Goal: Task Accomplishment & Management: Manage account settings

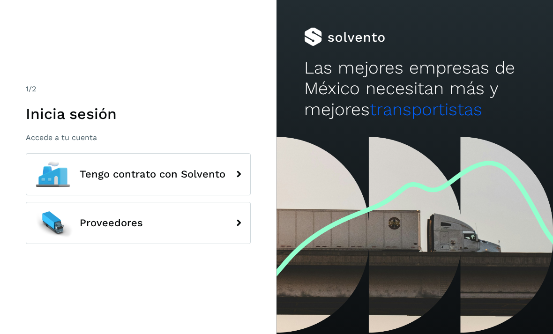
scroll to position [30, 0]
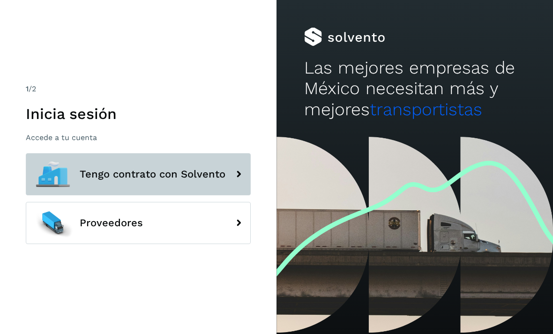
click at [137, 175] on button "Tengo contrato con Solvento" at bounding box center [138, 174] width 225 height 42
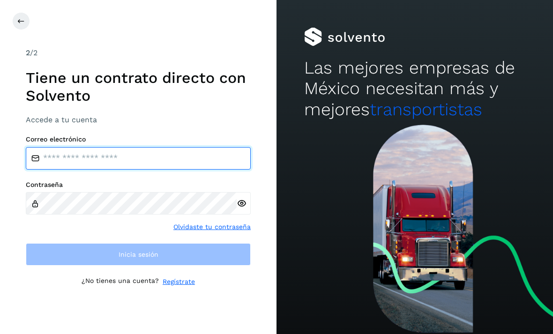
click at [137, 147] on input "email" at bounding box center [138, 158] width 225 height 22
type input "**********"
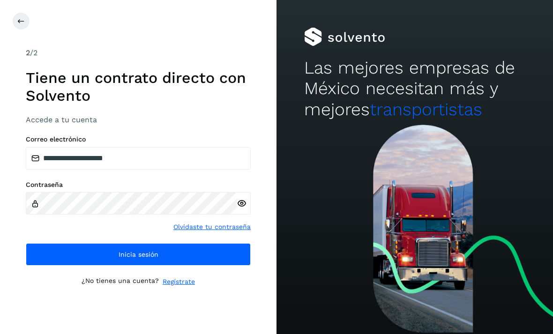
click at [239, 199] on icon at bounding box center [242, 204] width 10 height 10
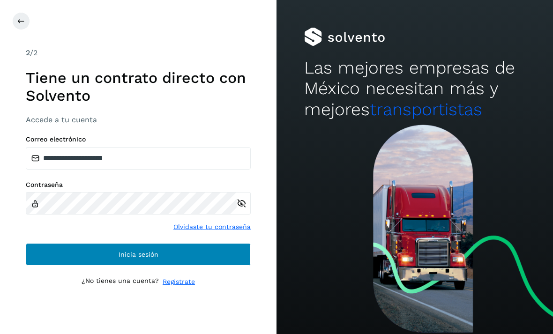
click at [106, 243] on button "Inicia sesión" at bounding box center [138, 254] width 225 height 22
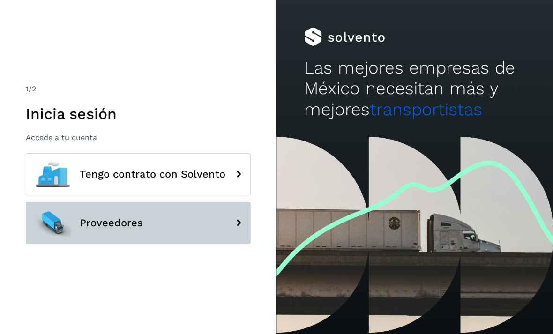
click at [106, 217] on button "Proveedores" at bounding box center [138, 223] width 225 height 42
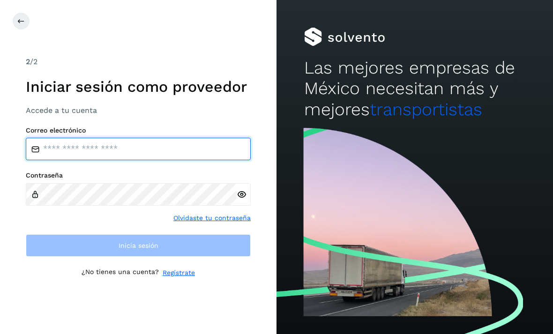
click at [112, 138] on input "email" at bounding box center [138, 149] width 225 height 22
type input "**********"
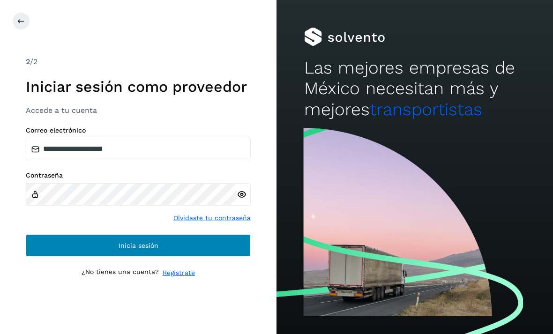
click at [230, 238] on button "Inicia sesión" at bounding box center [138, 245] width 225 height 22
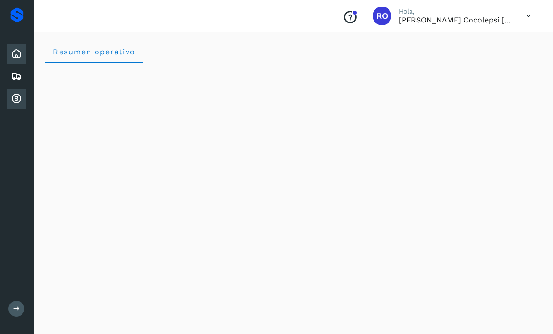
click at [17, 101] on icon at bounding box center [16, 98] width 11 height 11
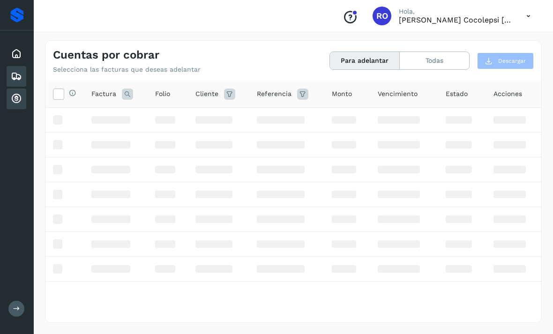
click at [12, 82] on icon at bounding box center [16, 76] width 11 height 11
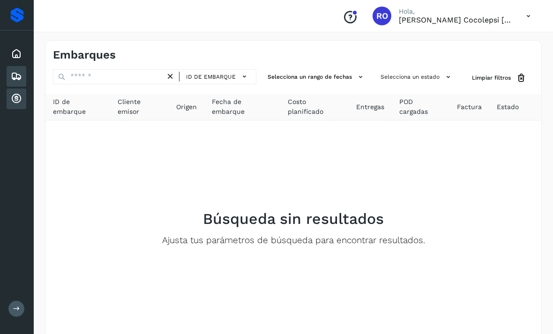
click at [17, 106] on div "Cuentas por cobrar" at bounding box center [17, 99] width 20 height 21
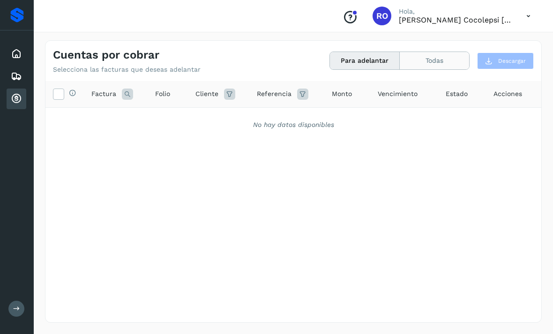
click at [438, 55] on button "Todas" at bounding box center [434, 60] width 69 height 17
